Goal: Task Accomplishment & Management: Complete application form

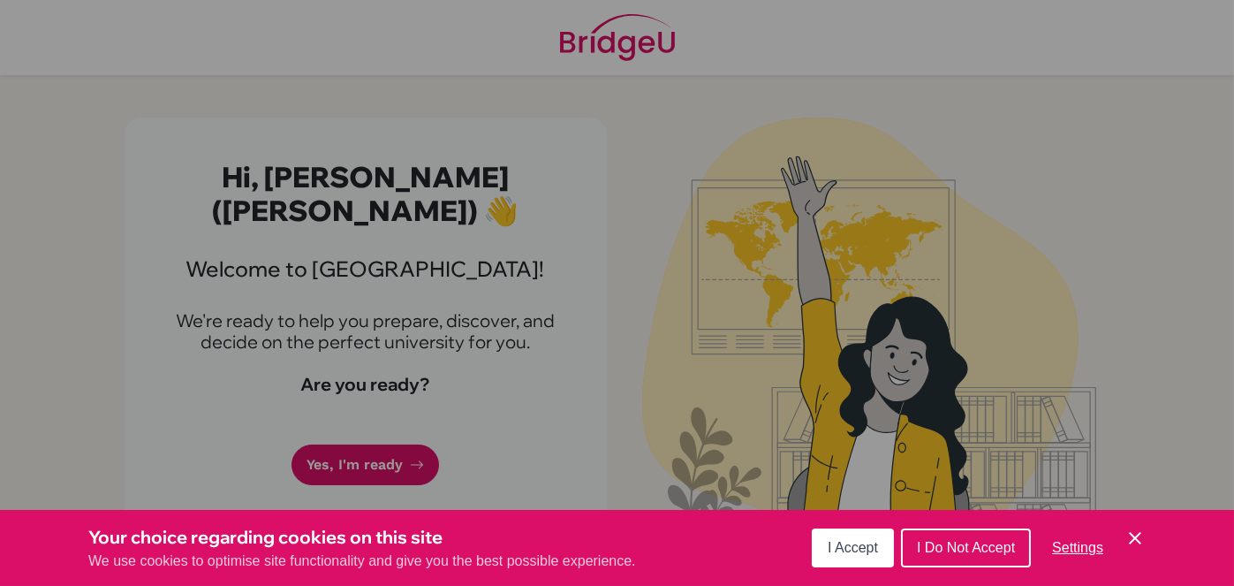
click at [874, 557] on button "I Accept" at bounding box center [853, 547] width 82 height 39
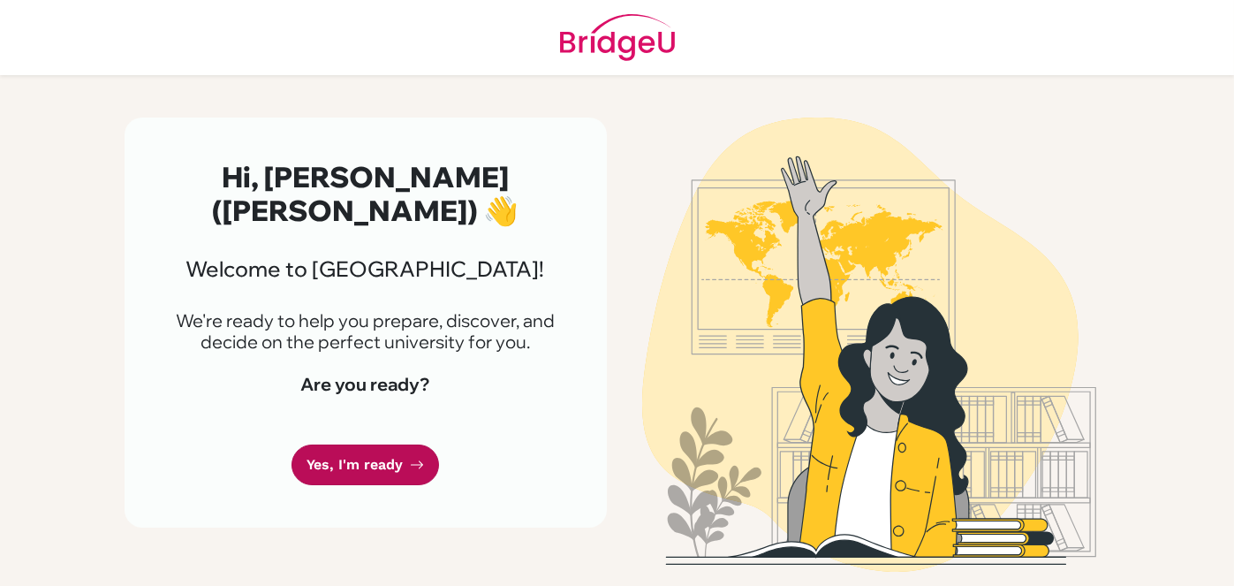
click at [410, 458] on icon at bounding box center [417, 465] width 14 height 14
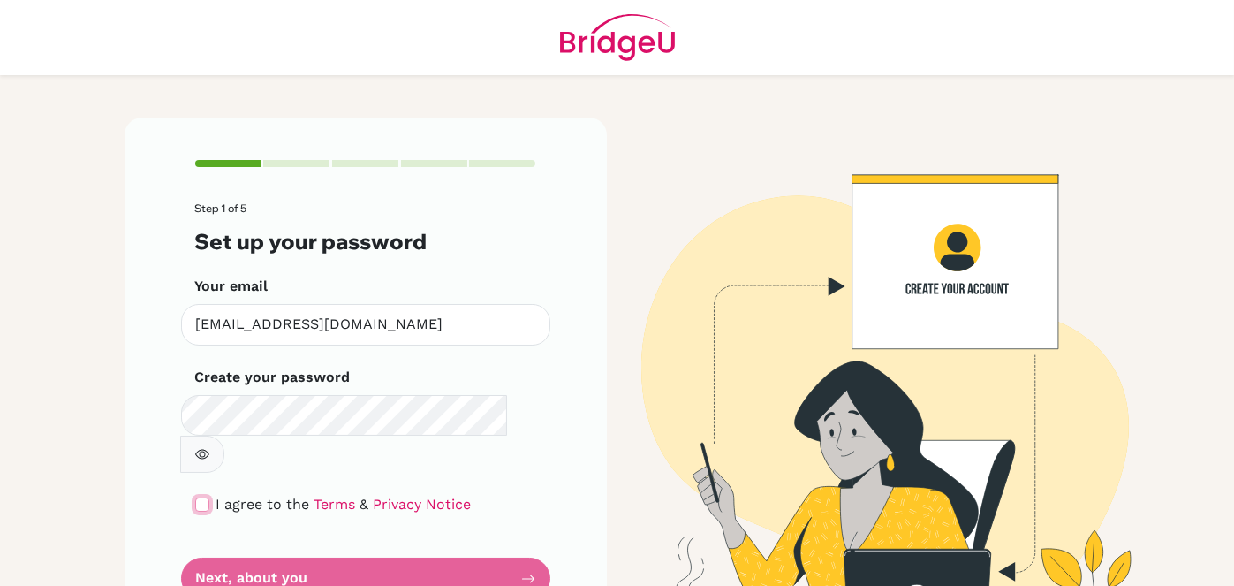
click at [195, 497] on input "checkbox" at bounding box center [202, 504] width 14 height 14
checkbox input "true"
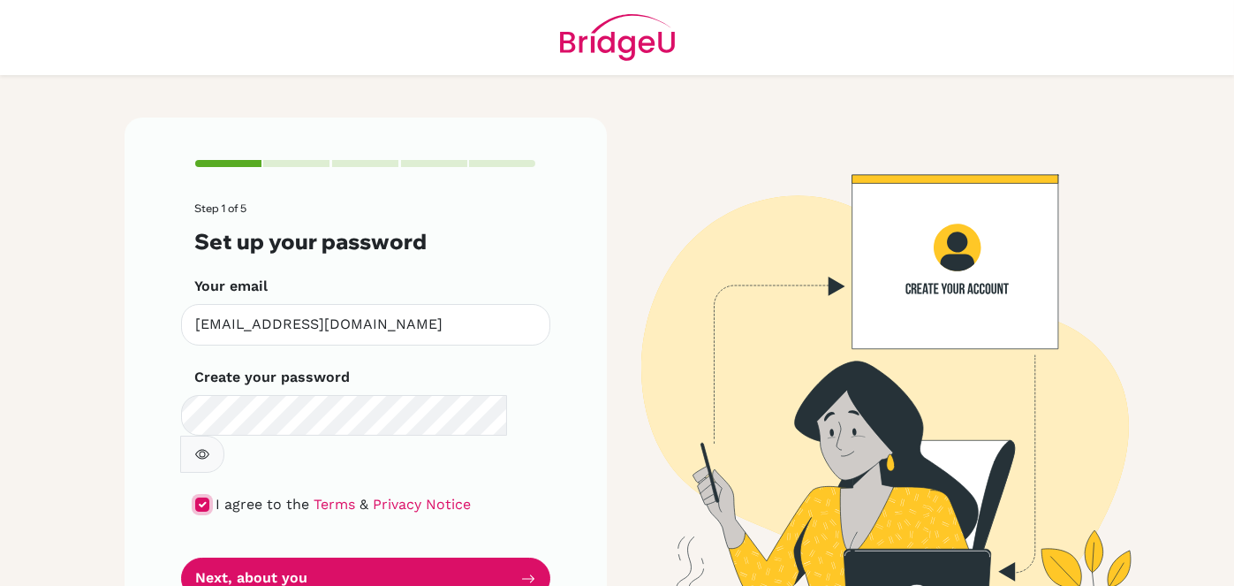
scroll to position [31, 0]
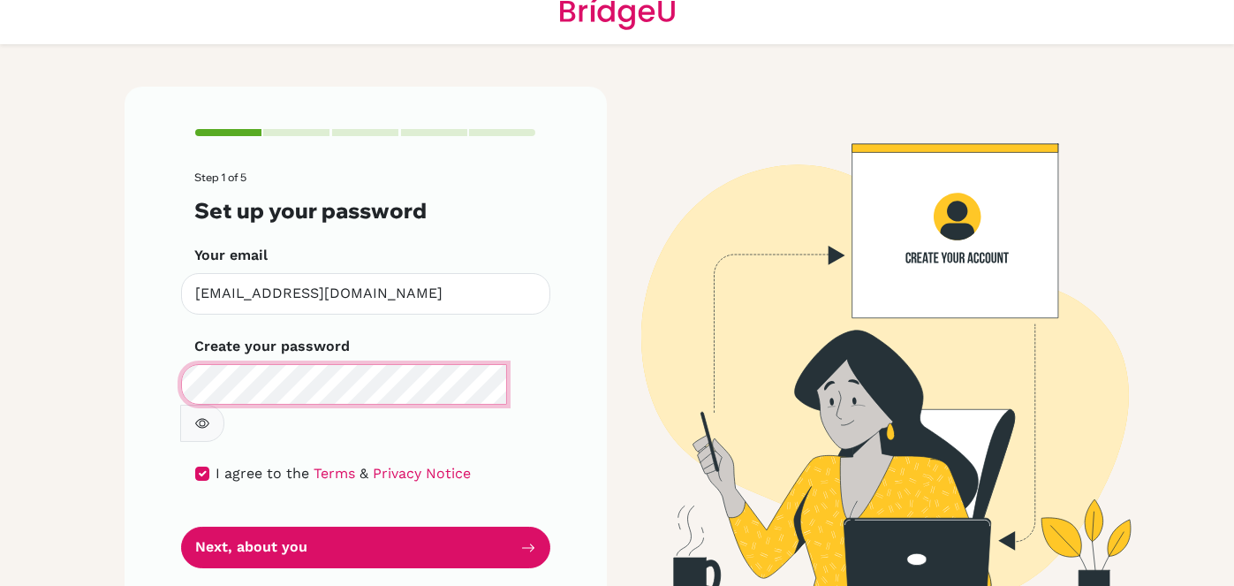
click at [139, 381] on div "Step 1 of 5 Set up your password Your email tzhang2027@wesleyinterschool.org In…" at bounding box center [366, 349] width 482 height 524
click at [205, 421] on icon "button" at bounding box center [202, 424] width 6 height 6
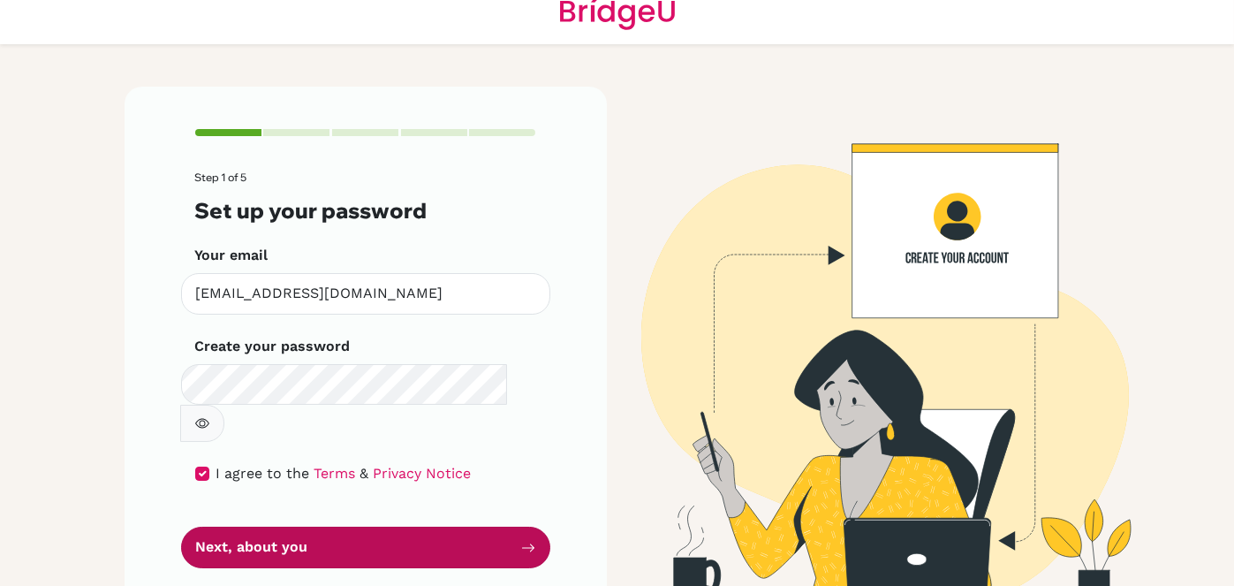
click at [416, 527] on button "Next, about you" at bounding box center [365, 548] width 369 height 42
